Goal: Transaction & Acquisition: Purchase product/service

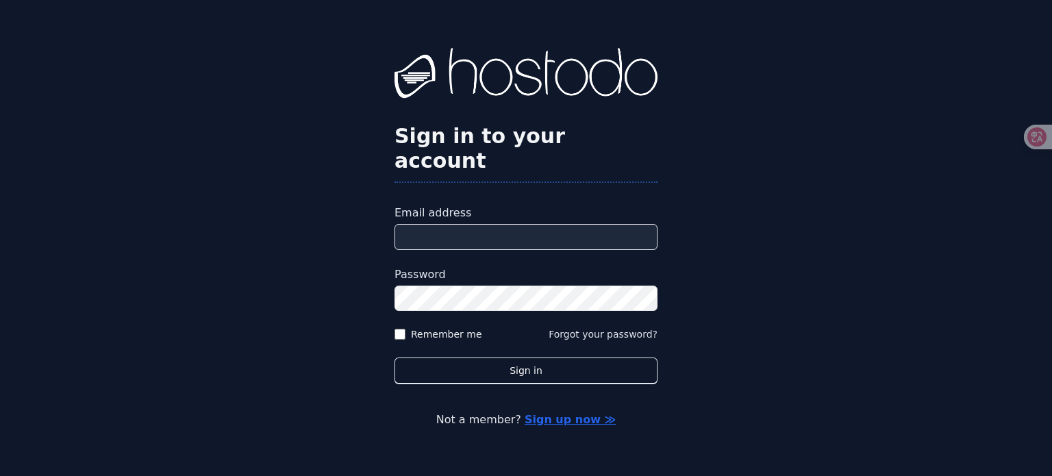
type input "**********"
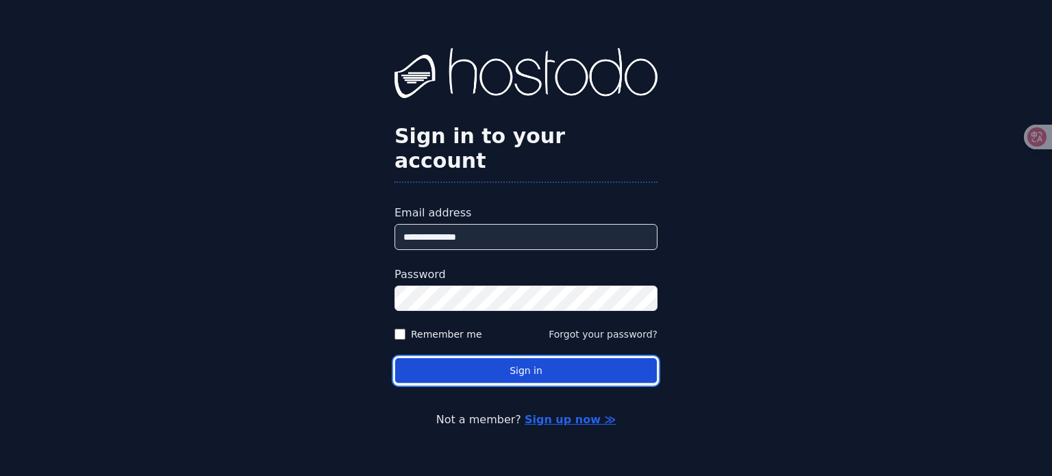
click at [457, 359] on button "Sign in" at bounding box center [525, 370] width 263 height 27
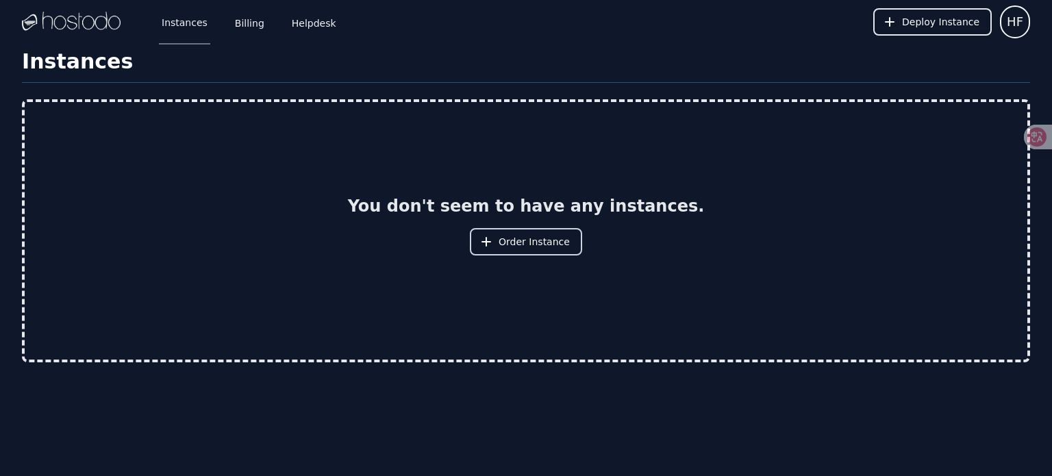
click at [534, 240] on span "Order Instance" at bounding box center [534, 242] width 71 height 14
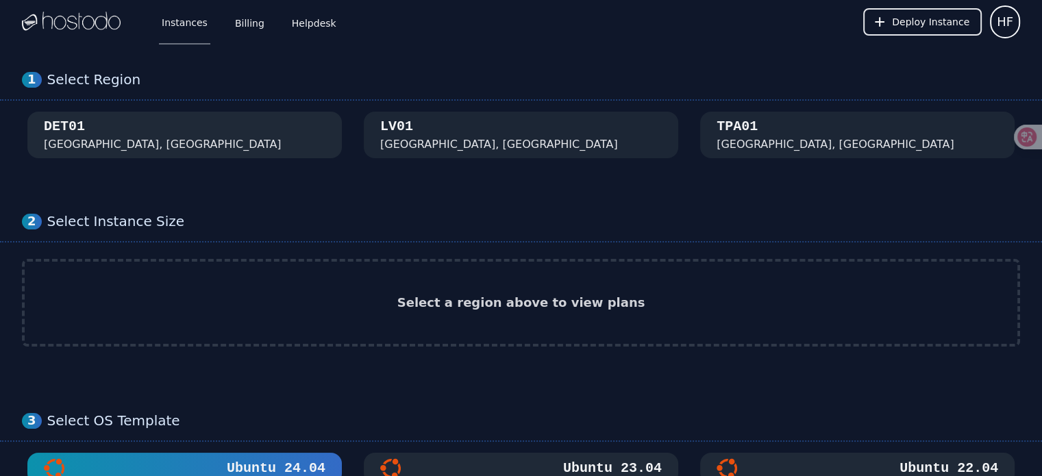
click at [187, 143] on div "DET01 Detroit, MI" at bounding box center [184, 135] width 281 height 36
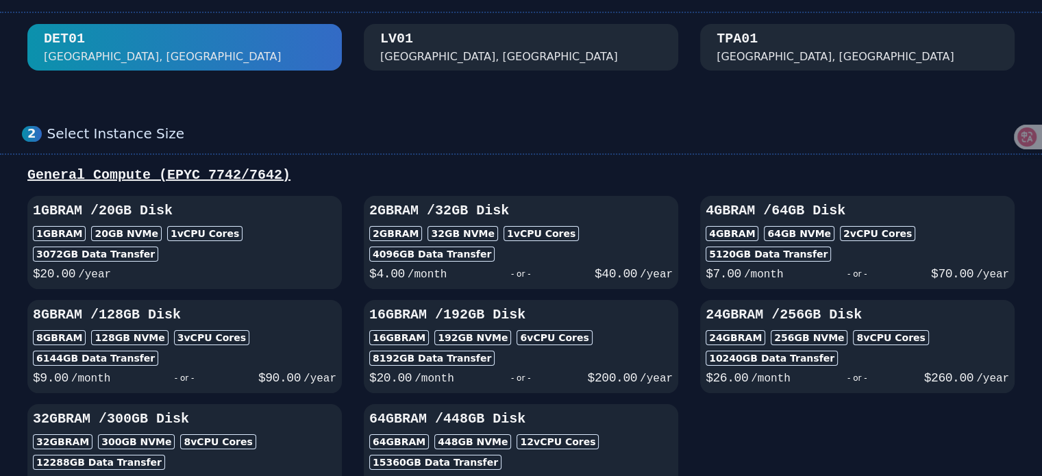
scroll to position [114, 0]
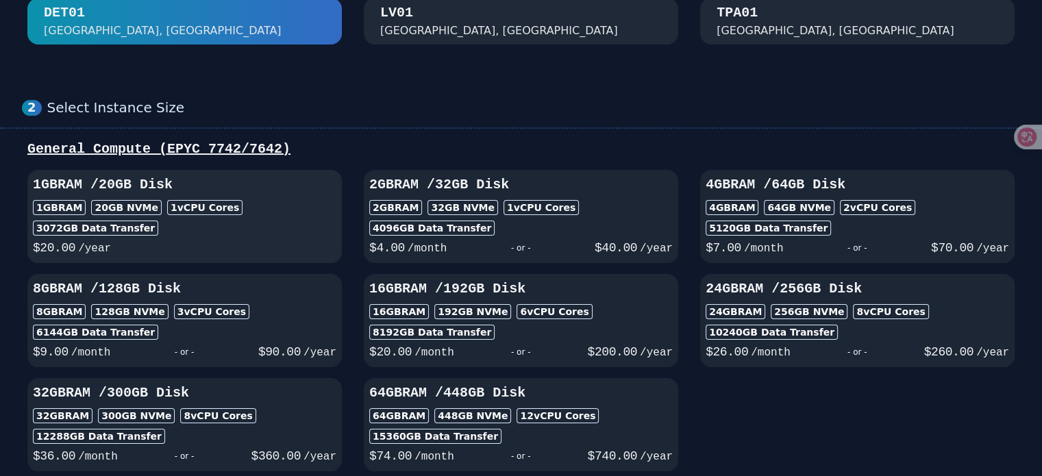
click at [271, 221] on div "3072 GB Data Transfer" at bounding box center [184, 227] width 303 height 15
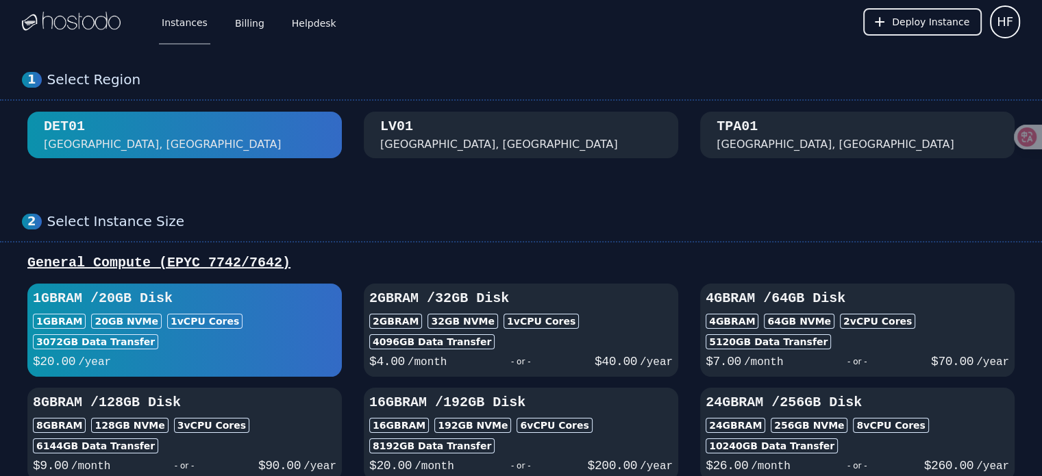
click at [471, 139] on div "LV01 Las Vegas, NV" at bounding box center [520, 135] width 281 height 36
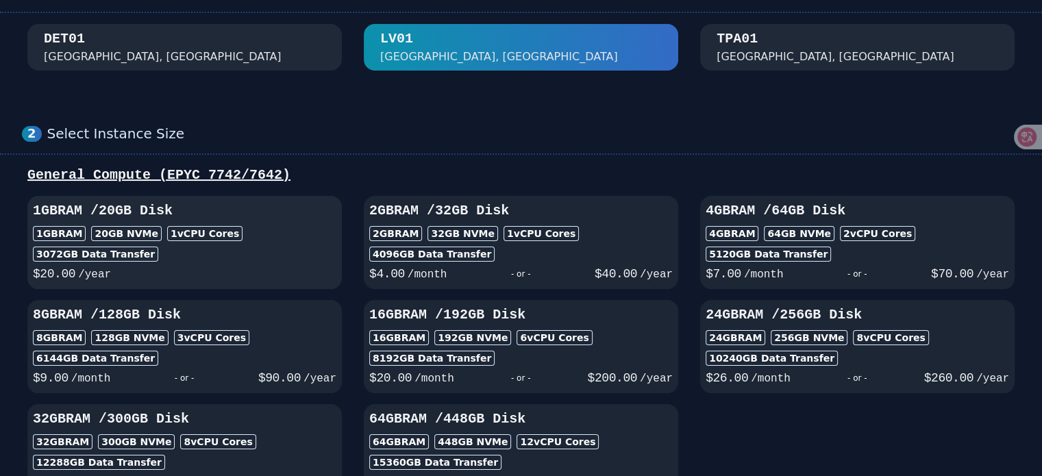
scroll to position [114, 0]
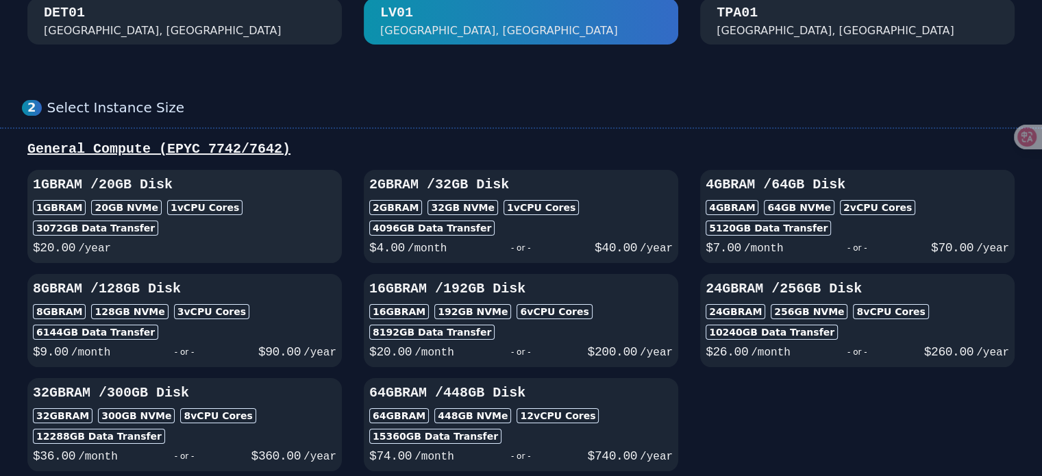
click at [284, 206] on div "1GB RAM 20 GB NVMe 1 vCPU Cores" at bounding box center [184, 207] width 303 height 15
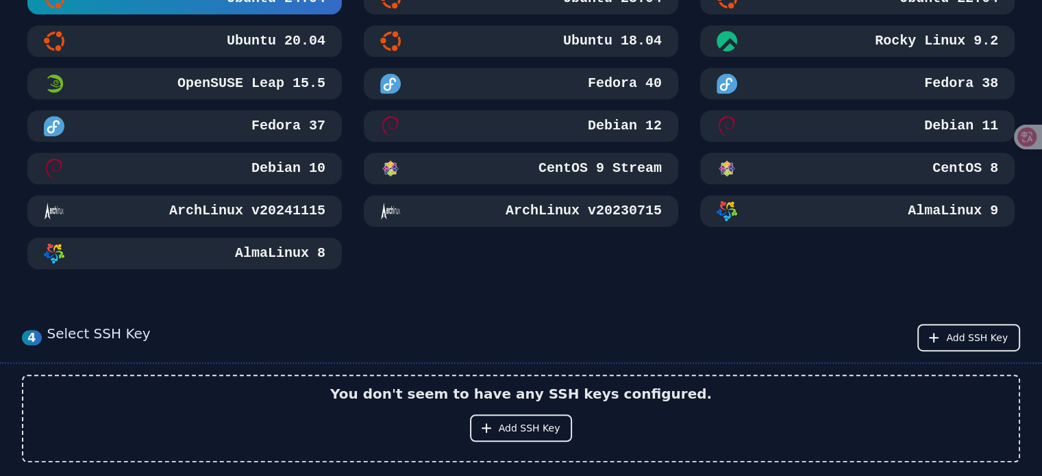
scroll to position [570, 0]
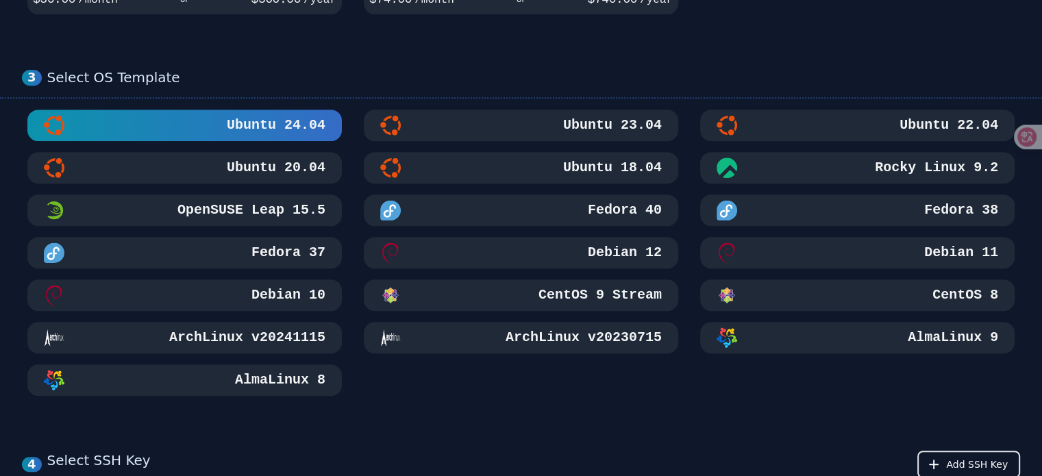
click at [307, 120] on h3 "Ubuntu 24.04" at bounding box center [274, 125] width 101 height 19
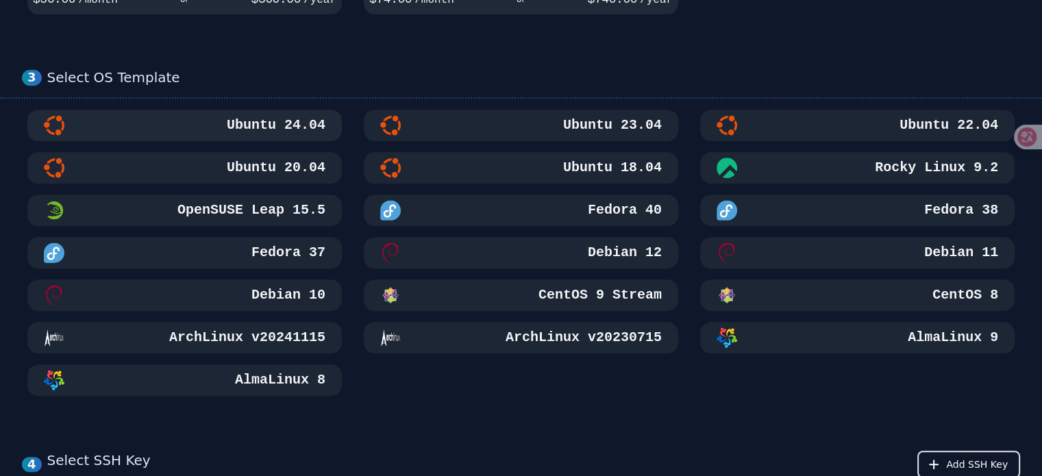
click at [284, 121] on h3 "Ubuntu 24.04" at bounding box center [274, 125] width 101 height 19
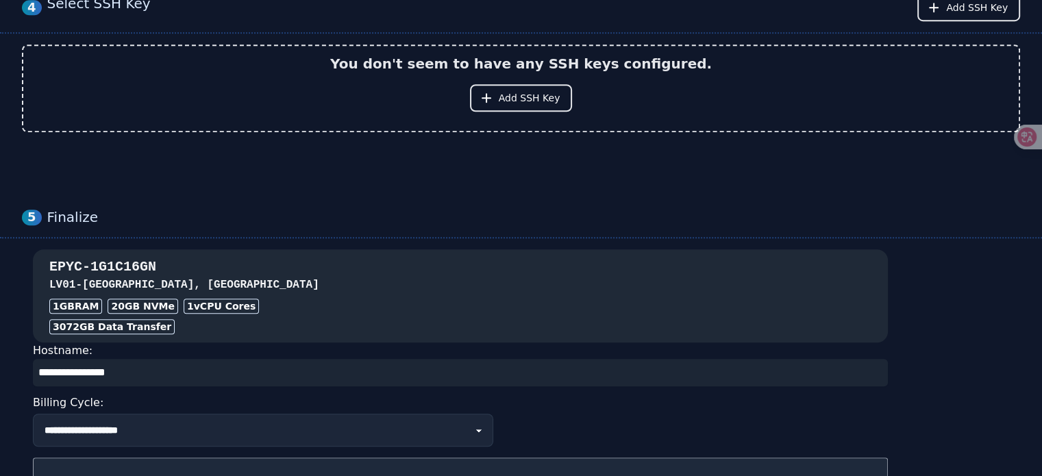
scroll to position [913, 0]
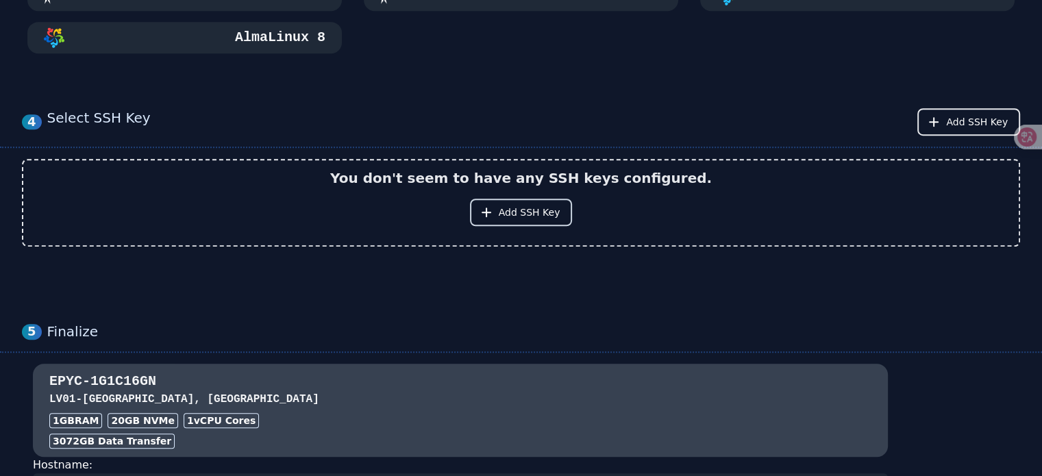
click at [514, 213] on span "Add SSH Key" at bounding box center [530, 212] width 62 height 14
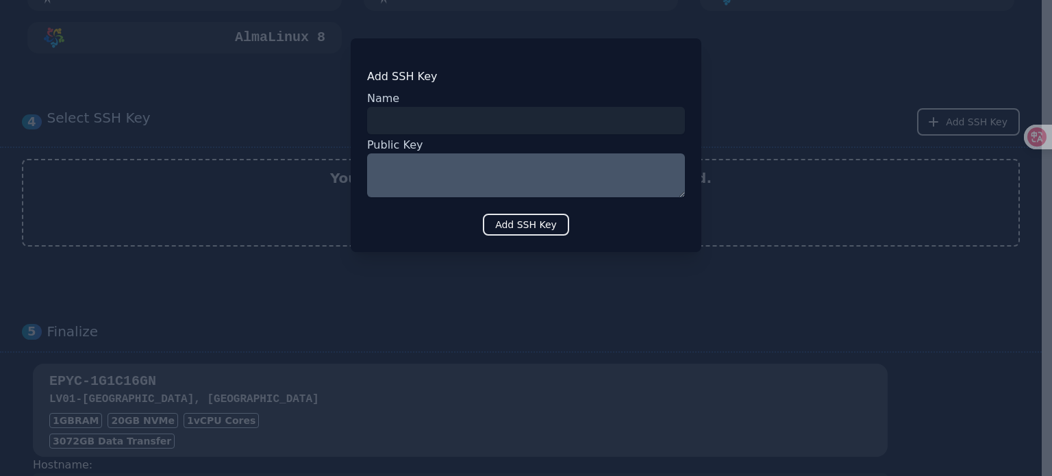
click at [429, 120] on input "input" at bounding box center [526, 120] width 318 height 27
click at [430, 166] on textarea at bounding box center [526, 175] width 318 height 44
click at [445, 122] on input "input" at bounding box center [526, 120] width 318 height 27
click at [734, 250] on div at bounding box center [526, 238] width 1052 height 476
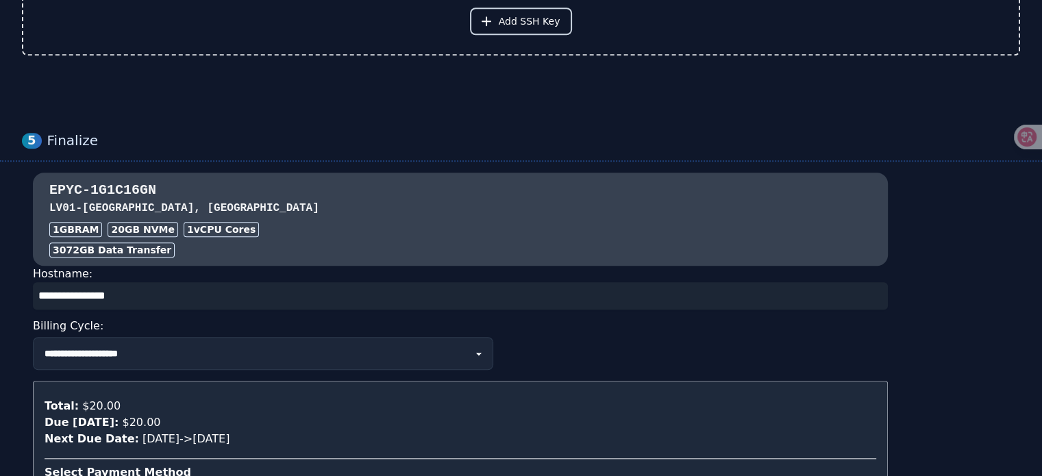
scroll to position [1141, 0]
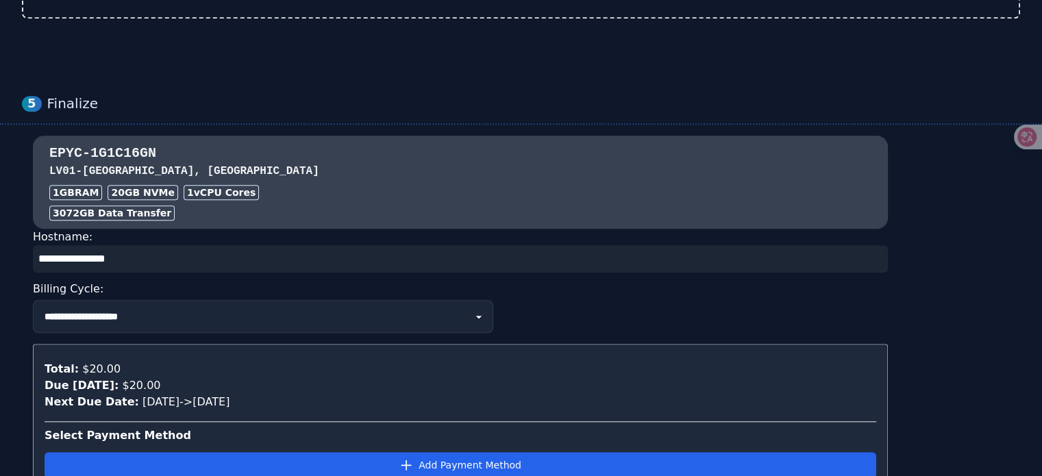
drag, startPoint x: 188, startPoint y: 251, endPoint x: 12, endPoint y: 227, distance: 177.7
click at [3, 227] on div "**********" at bounding box center [521, 398] width 1042 height 525
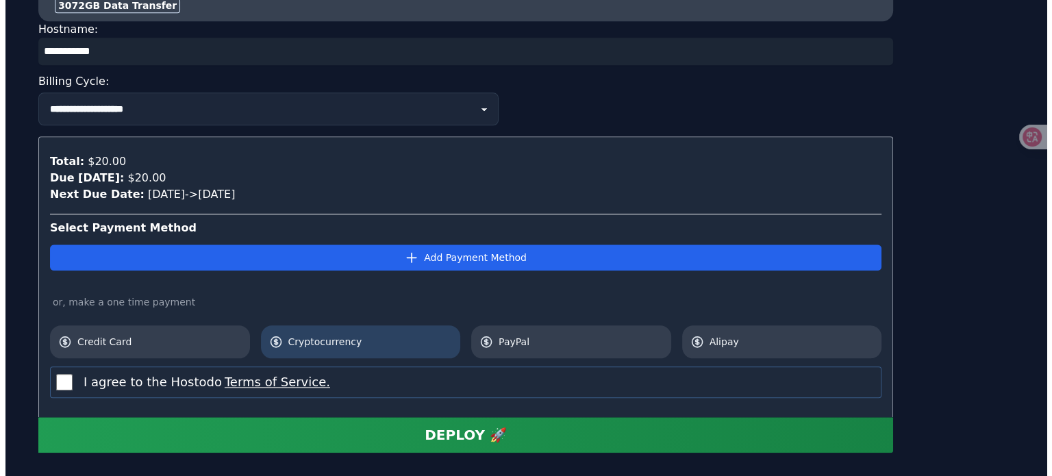
scroll to position [1370, 0]
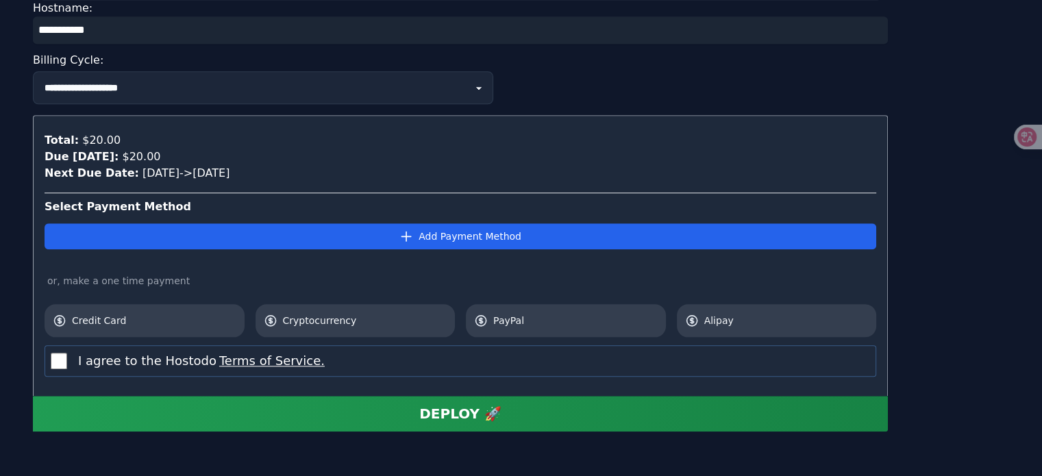
type input "**********"
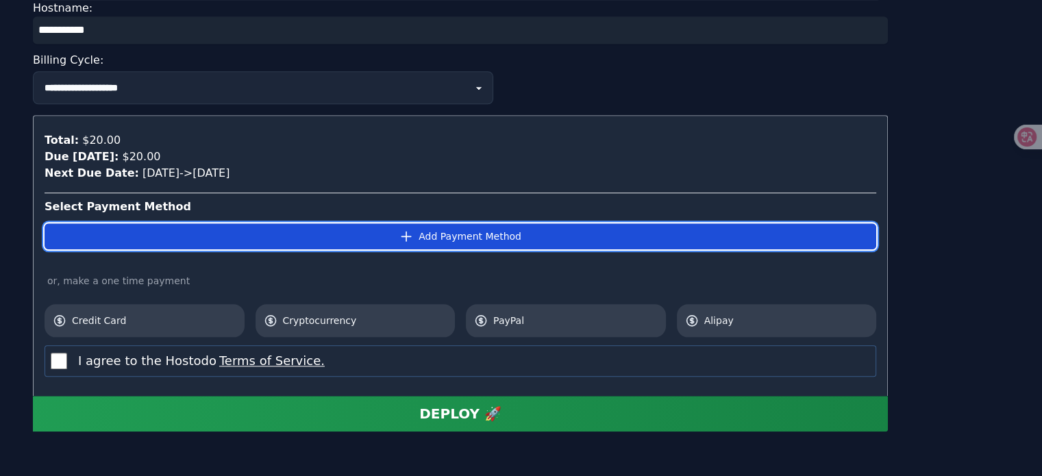
click at [416, 235] on button "Add Payment Method" at bounding box center [460, 236] width 831 height 26
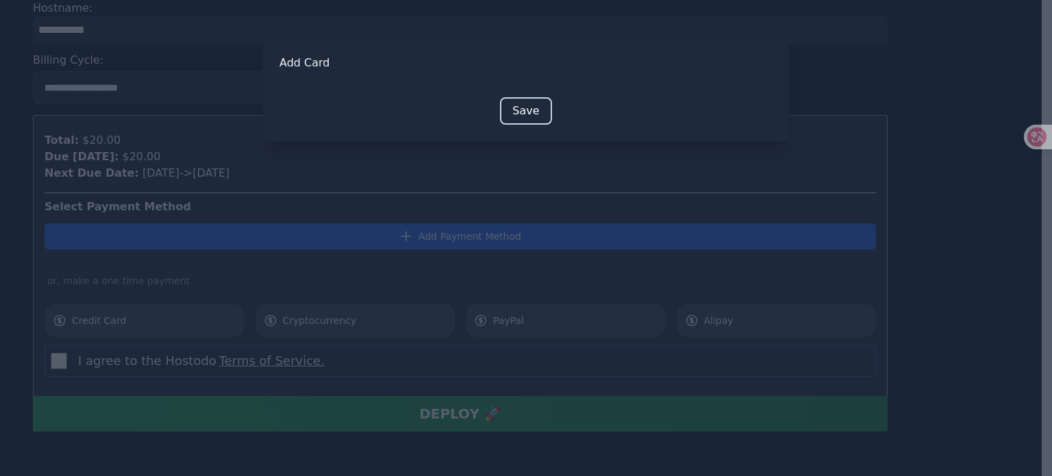
click at [513, 106] on button "Save" at bounding box center [525, 110] width 51 height 27
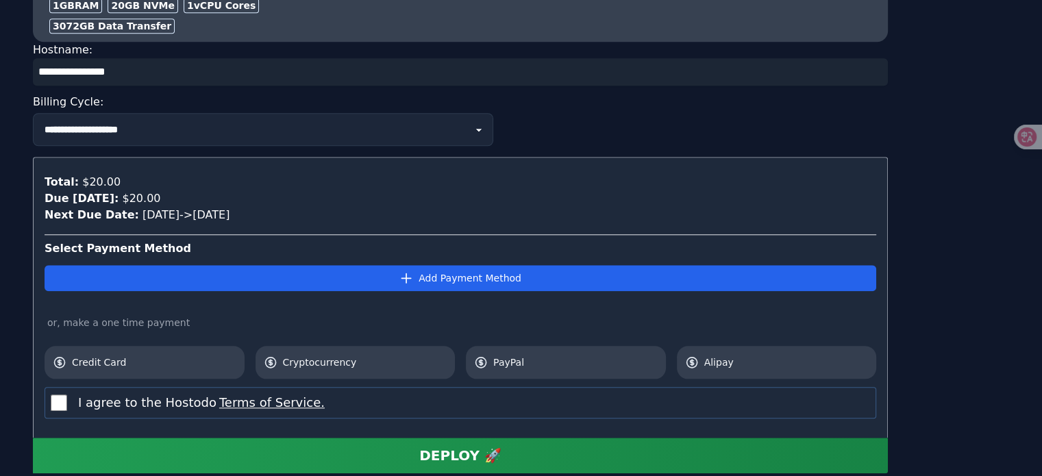
scroll to position [1370, 0]
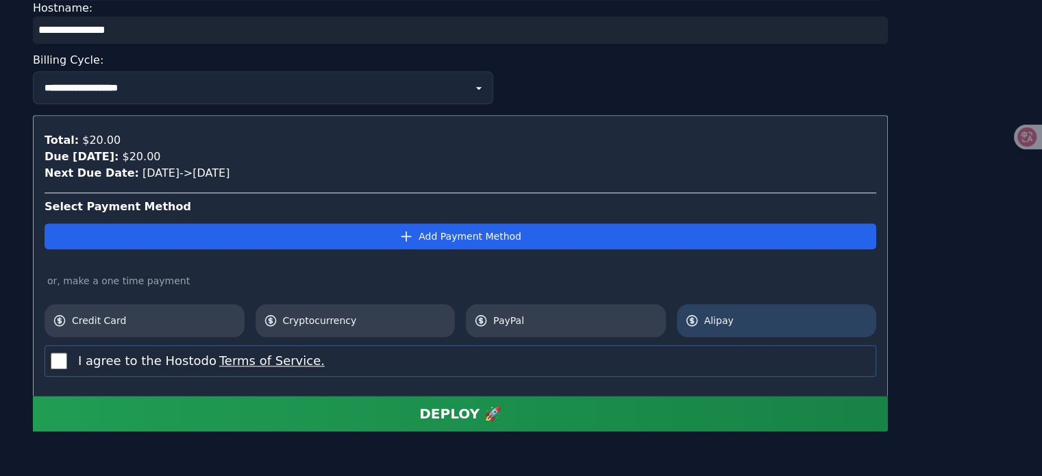
click at [720, 314] on span "Alipay" at bounding box center [786, 321] width 164 height 14
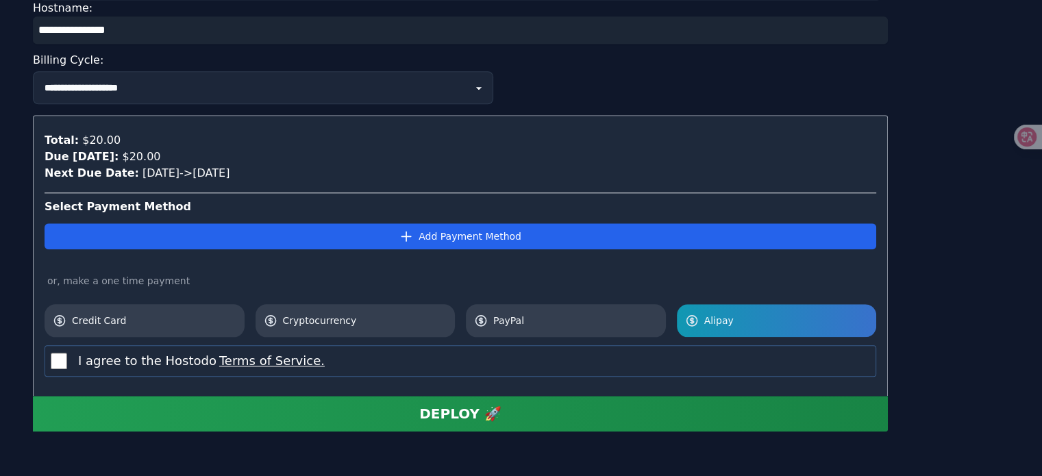
click at [470, 409] on div "DEPLOY 🚀" at bounding box center [460, 413] width 82 height 19
click at [408, 413] on button "DEPLOY 🚀" at bounding box center [460, 414] width 855 height 36
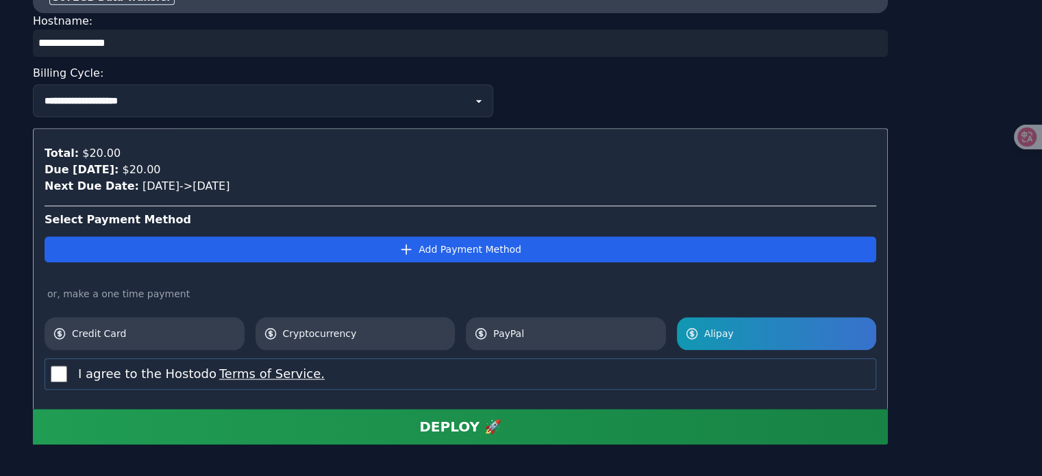
scroll to position [1413, 0]
